Goal: Task Accomplishment & Management: Use online tool/utility

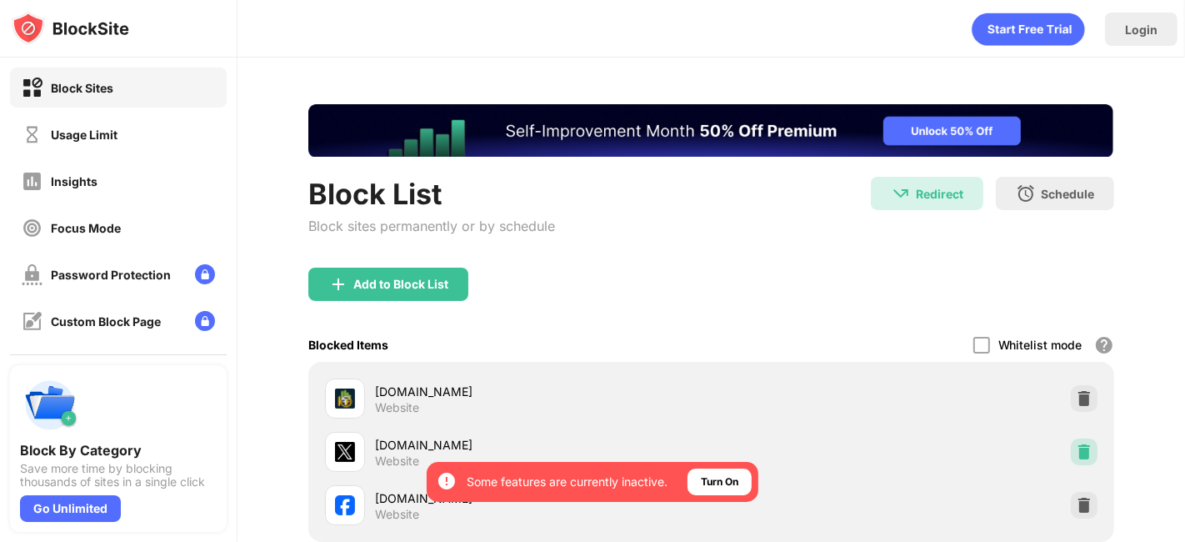
click at [1071, 459] on div at bounding box center [1084, 451] width 27 height 27
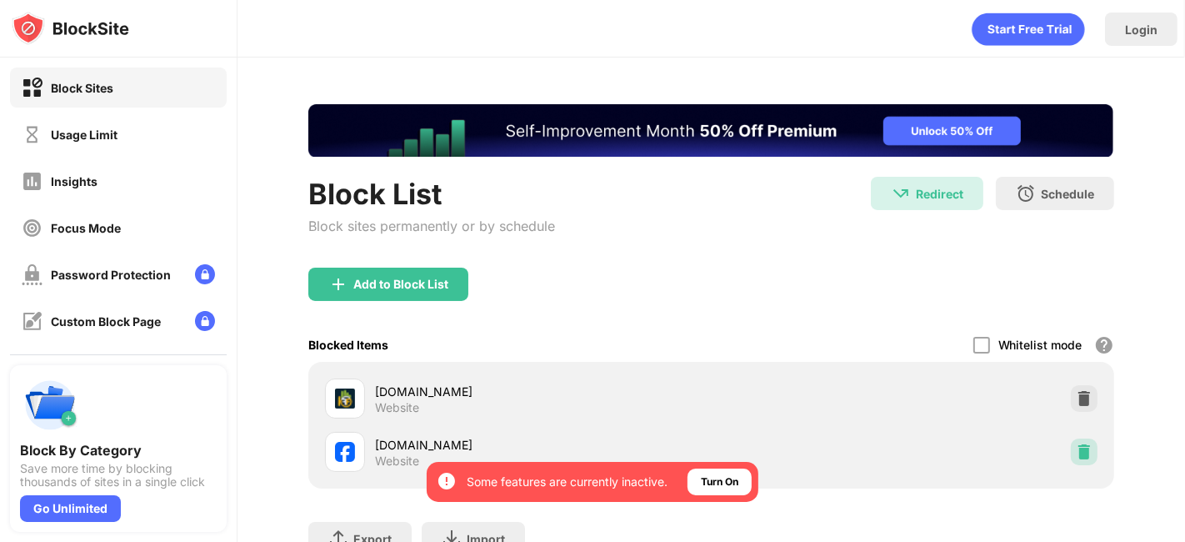
click at [1071, 459] on div at bounding box center [1084, 451] width 27 height 27
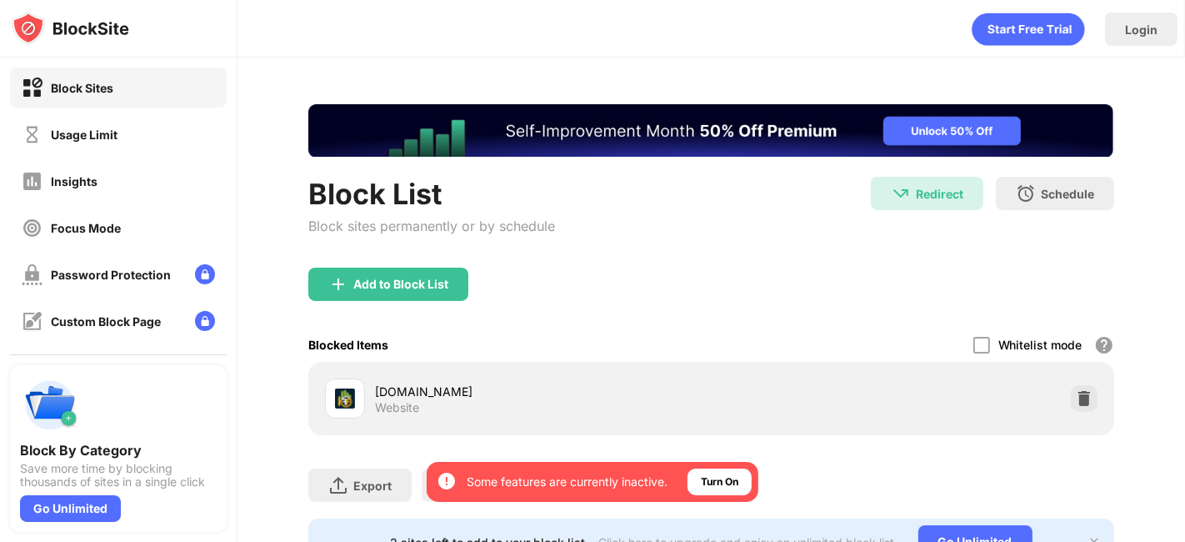
click at [351, 261] on div "Block List Block sites permanently or by schedule" at bounding box center [431, 222] width 247 height 91
click at [357, 273] on div "Add to Block List" at bounding box center [388, 283] width 160 height 33
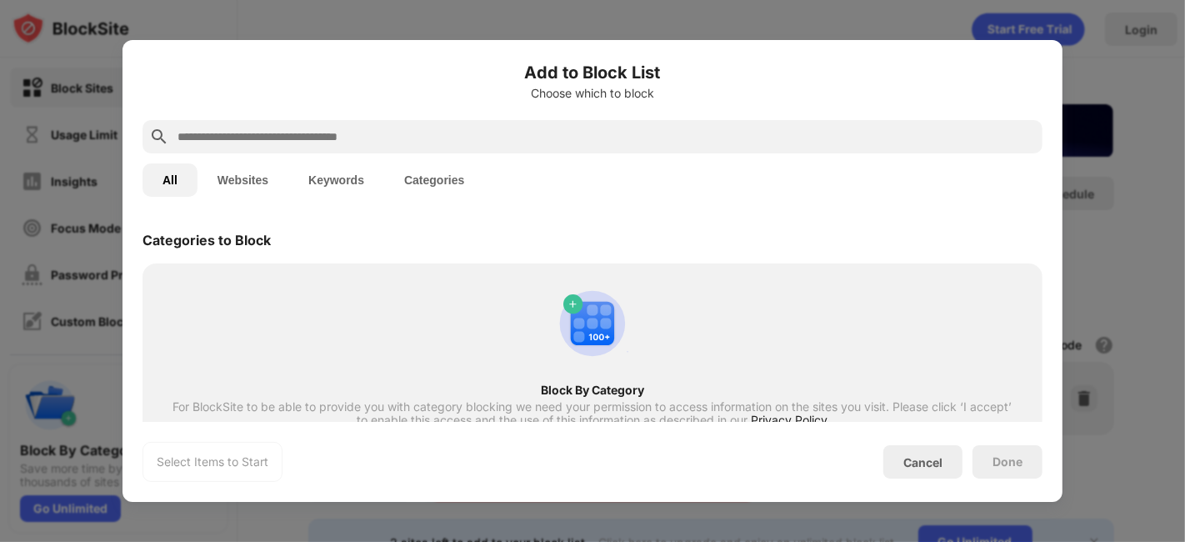
click at [217, 178] on button "Websites" at bounding box center [242, 179] width 91 height 33
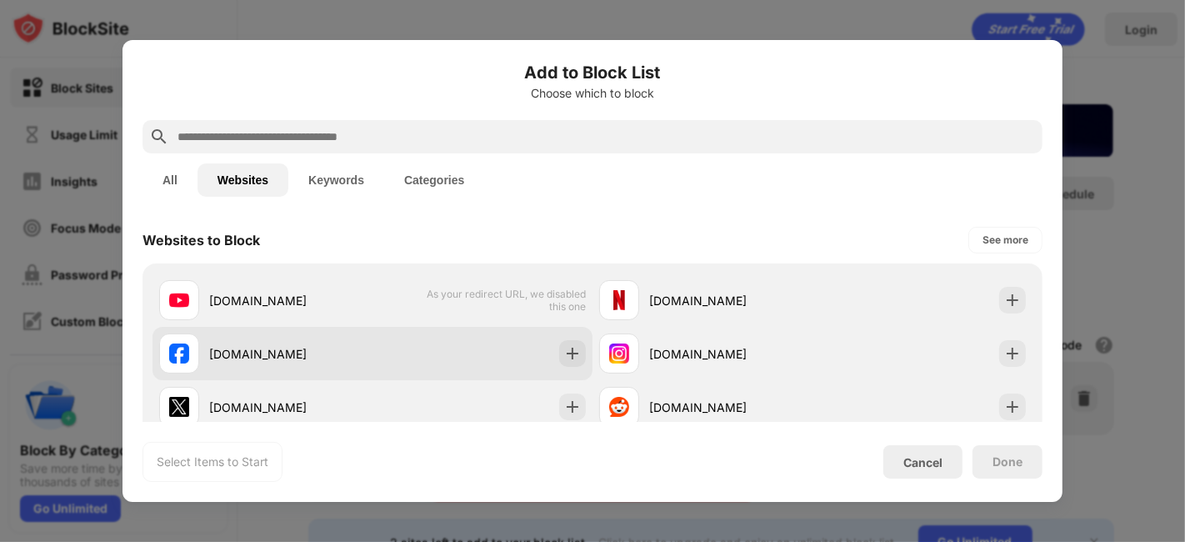
click at [312, 357] on div "[DOMAIN_NAME]" at bounding box center [290, 353] width 163 height 17
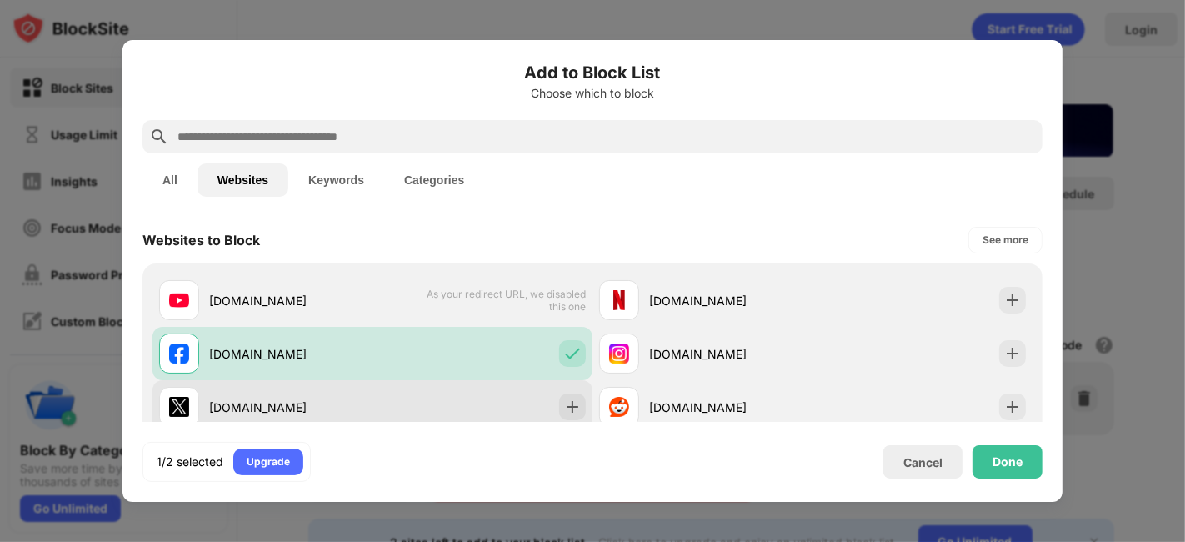
click at [397, 416] on div "[DOMAIN_NAME]" at bounding box center [372, 406] width 440 height 53
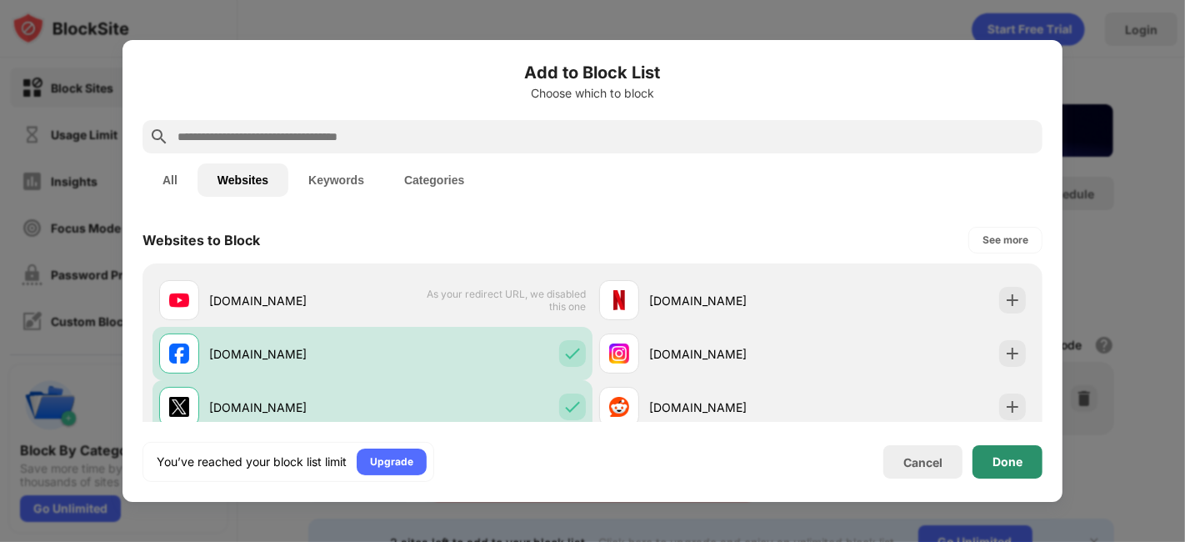
click at [990, 462] on div "Done" at bounding box center [1007, 461] width 70 height 33
